Goal: Navigation & Orientation: Find specific page/section

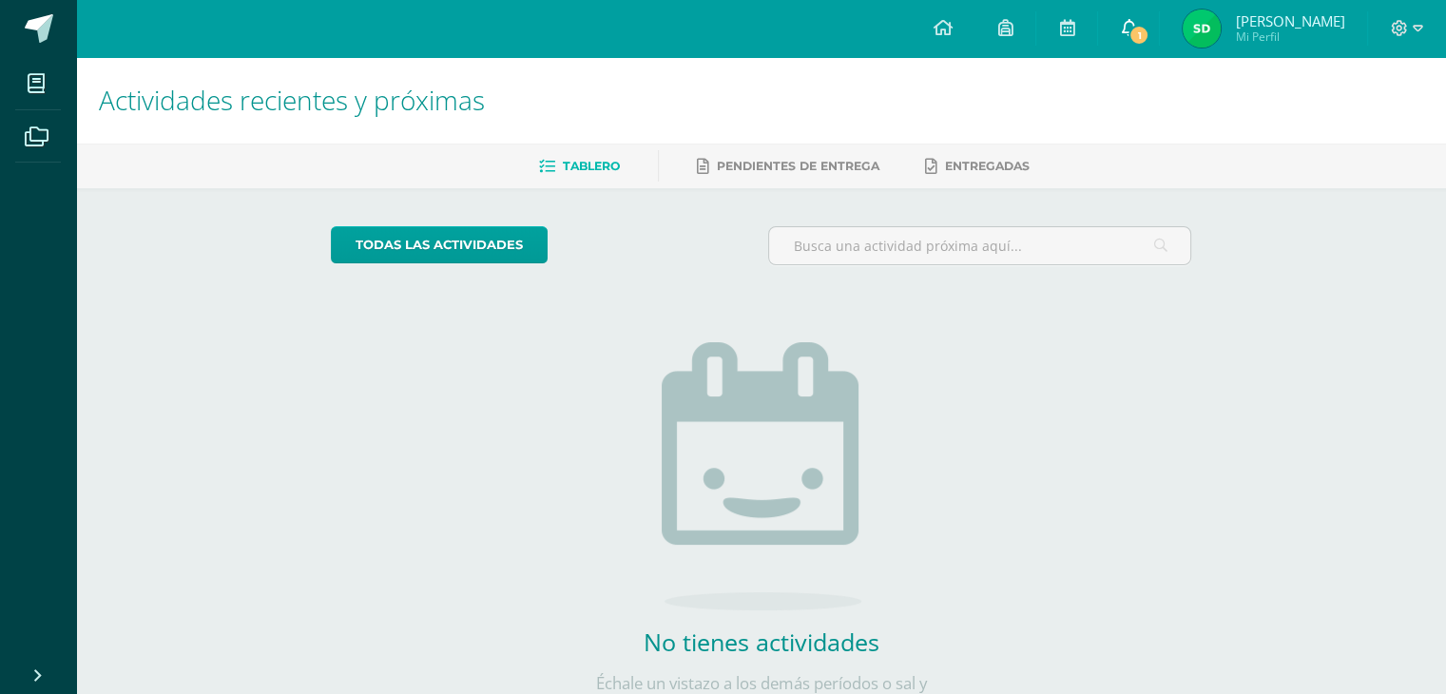
click at [1145, 26] on span "1" at bounding box center [1139, 35] width 21 height 21
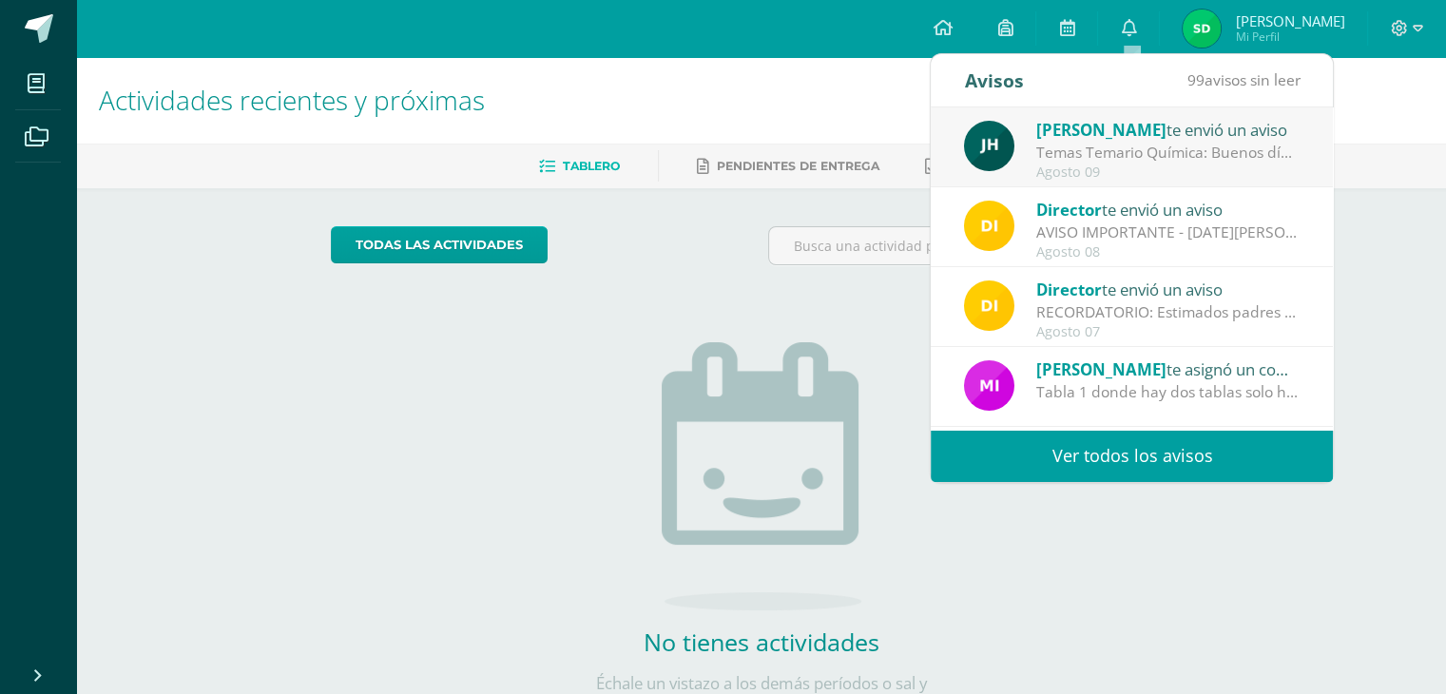
click at [1085, 229] on div "AVISO IMPORTANTE - [DATE][PERSON_NAME]: Estimados padres de familia y/o encarga…" at bounding box center [1168, 233] width 264 height 22
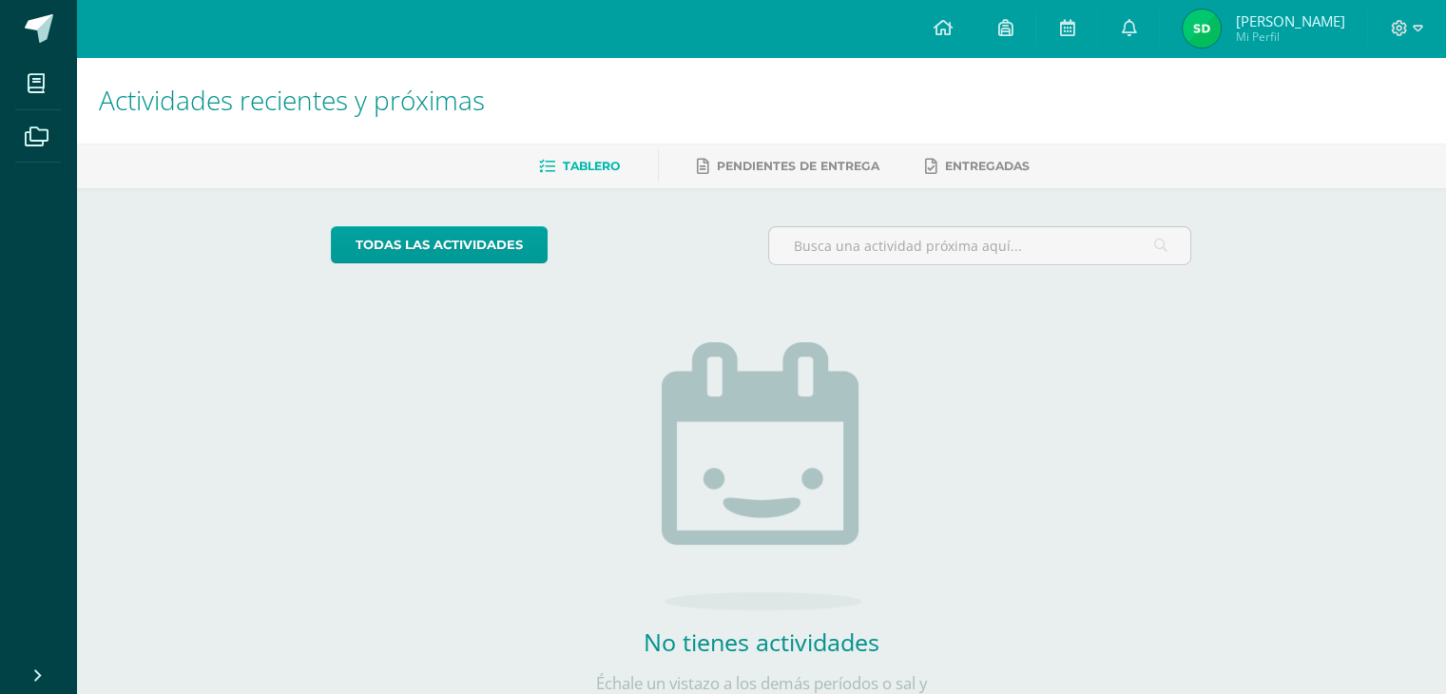
click at [1255, 43] on span "Mi Perfil" at bounding box center [1289, 37] width 109 height 16
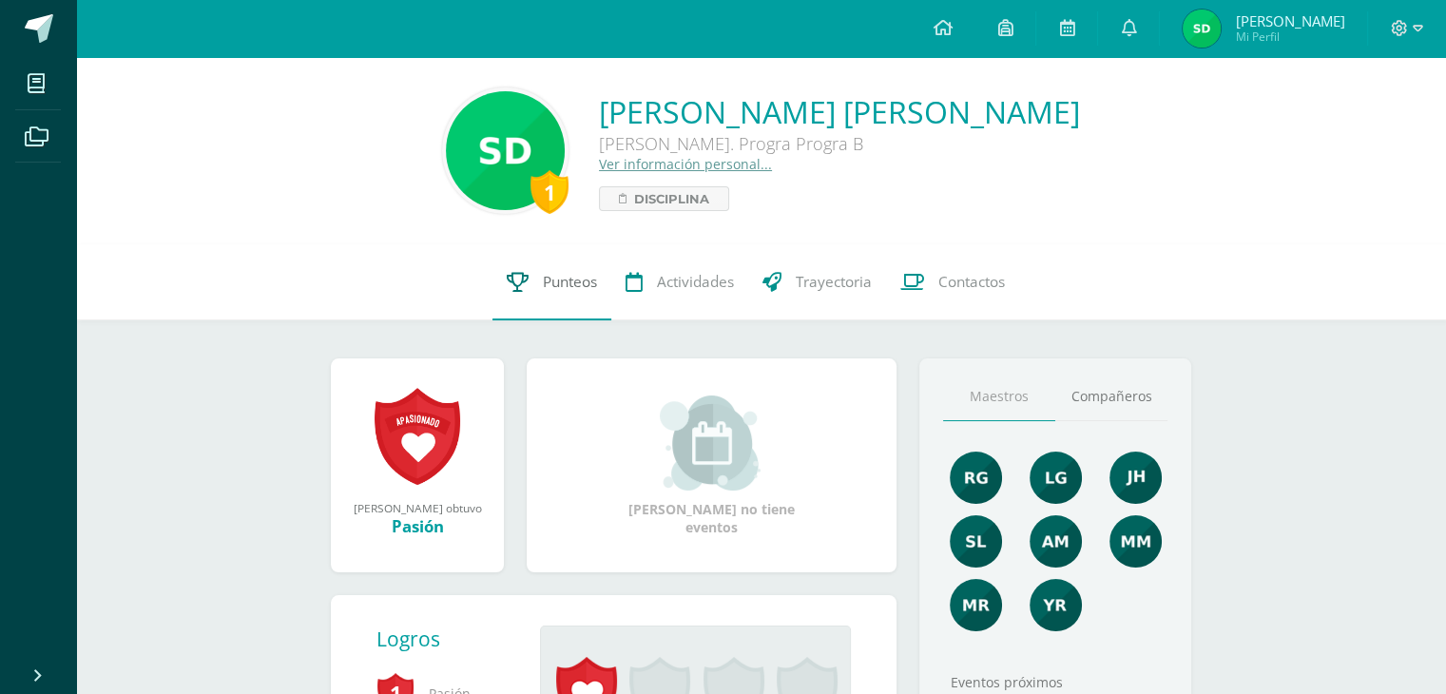
click at [581, 302] on link "Punteos" at bounding box center [552, 282] width 119 height 76
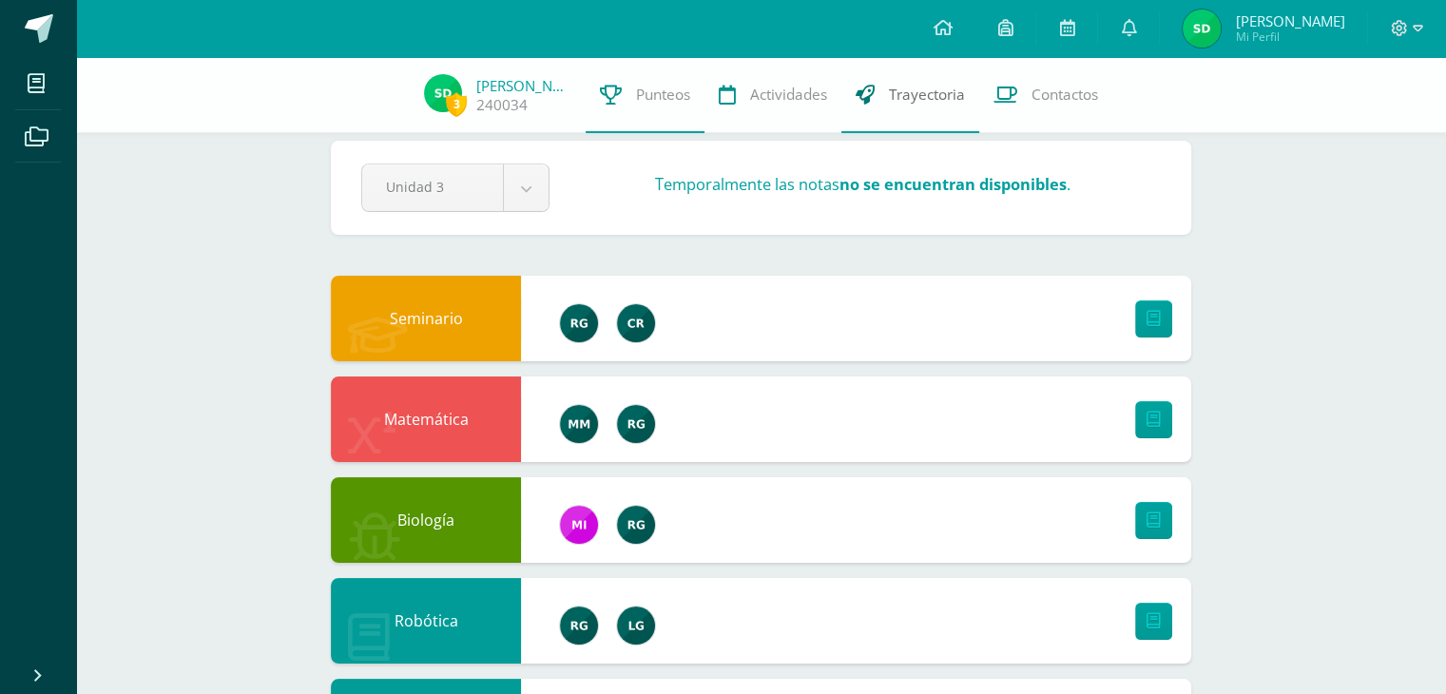
scroll to position [22, 0]
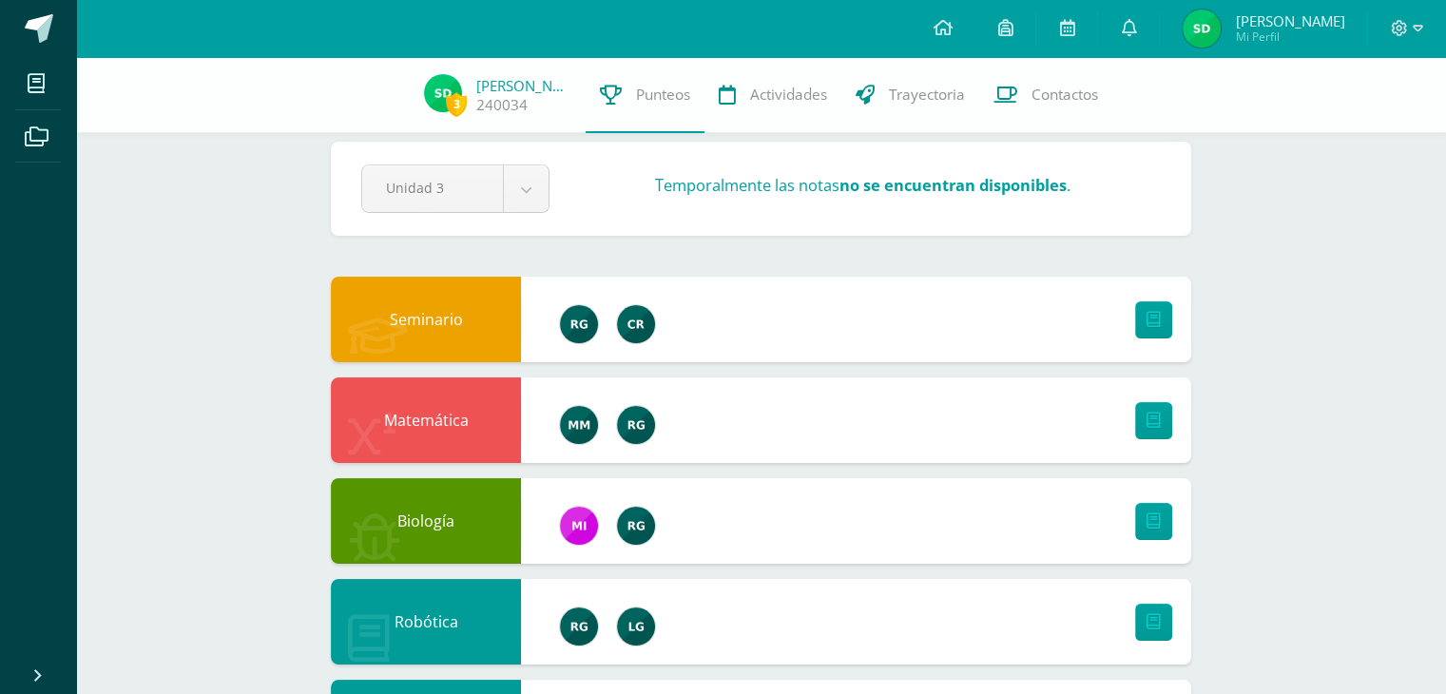
click at [1250, 36] on span "Mi Perfil" at bounding box center [1289, 37] width 109 height 16
